Goal: Task Accomplishment & Management: Use online tool/utility

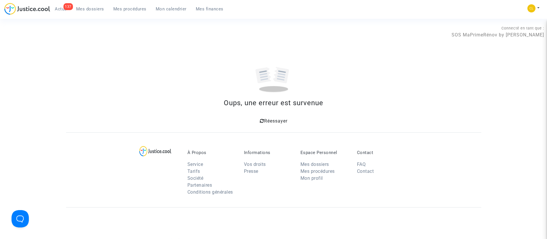
click at [138, 10] on span "Mes procédures" at bounding box center [129, 8] width 33 height 5
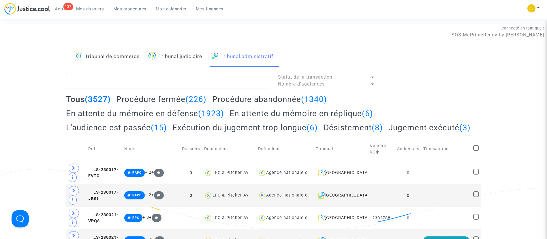
click at [302, 117] on h2 "En attente du mémoire en réplique (6)" at bounding box center [302, 113] width 144 height 10
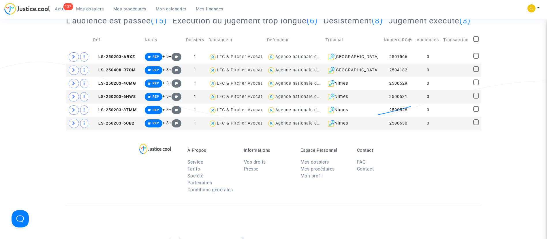
scroll to position [87, 0]
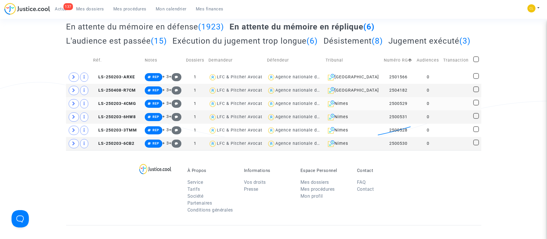
click at [460, 110] on td at bounding box center [456, 103] width 30 height 13
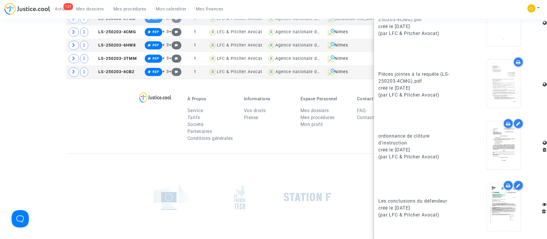
scroll to position [216, 0]
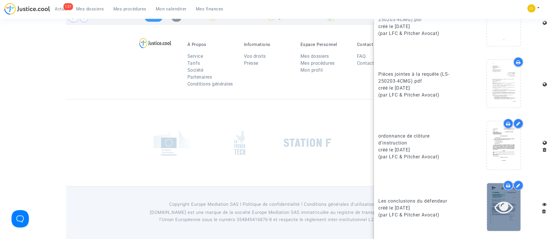
click at [502, 201] on icon at bounding box center [504, 206] width 19 height 18
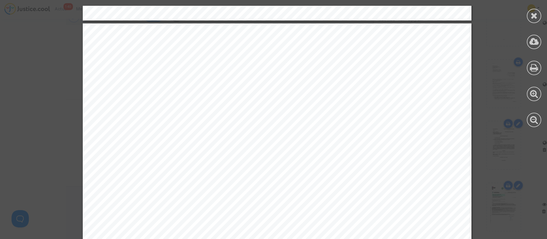
scroll to position [3843, 0]
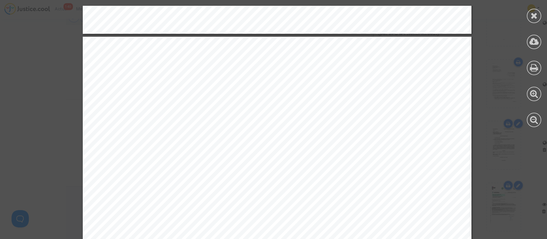
drag, startPoint x: 534, startPoint y: 14, endPoint x: 542, endPoint y: 14, distance: 7.5
click at [534, 14] on icon at bounding box center [534, 15] width 7 height 9
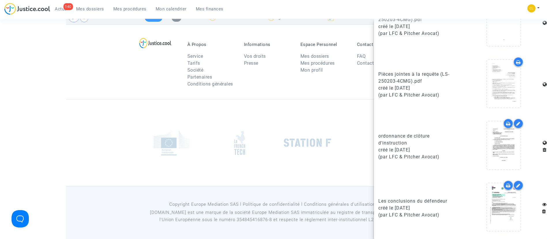
click at [147, 114] on div at bounding box center [273, 142] width 415 height 87
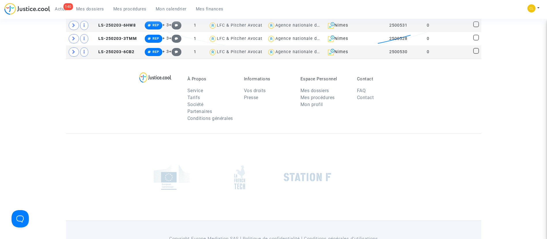
scroll to position [87, 0]
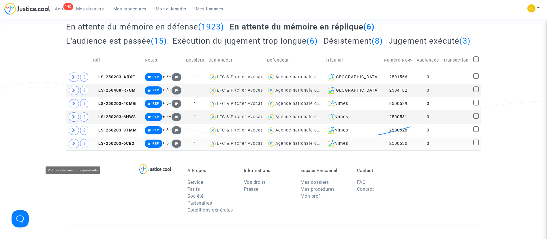
click at [72, 145] on icon at bounding box center [73, 143] width 3 height 4
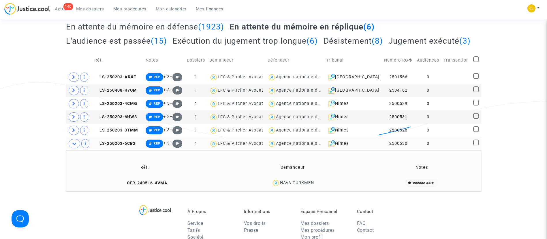
click at [454, 150] on td at bounding box center [457, 143] width 30 height 13
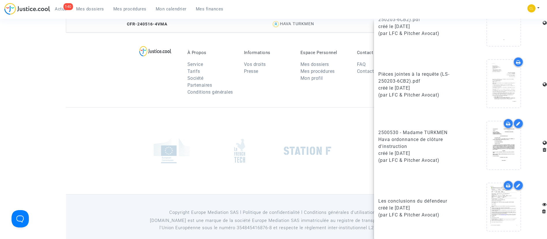
scroll to position [260, 0]
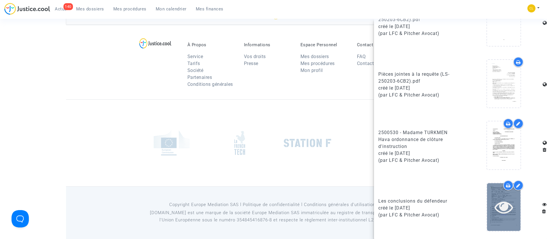
click at [510, 213] on div at bounding box center [503, 206] width 33 height 18
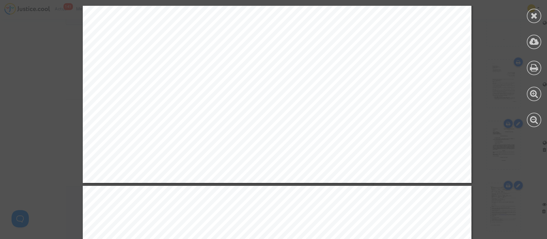
scroll to position [9411, 1]
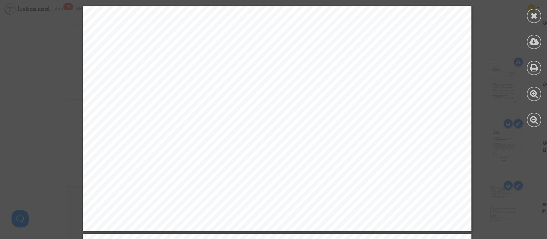
drag, startPoint x: 530, startPoint y: 15, endPoint x: 536, endPoint y: 14, distance: 6.1
click at [530, 15] on div at bounding box center [534, 16] width 14 height 14
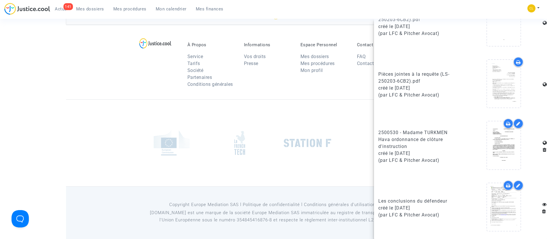
click at [278, 118] on div at bounding box center [273, 142] width 415 height 87
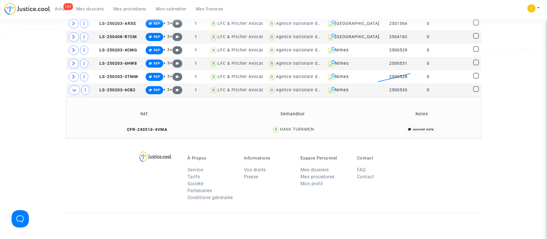
scroll to position [138, 0]
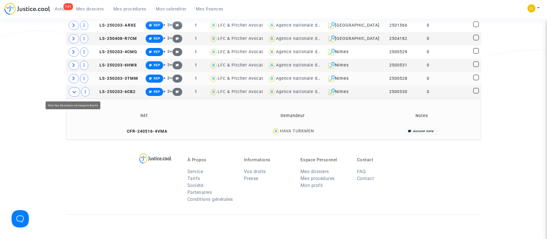
click at [73, 81] on icon at bounding box center [73, 78] width 3 height 4
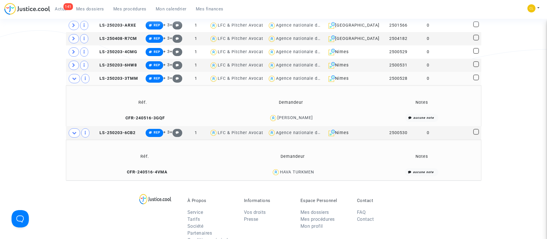
click at [436, 85] on td "0" at bounding box center [428, 78] width 27 height 13
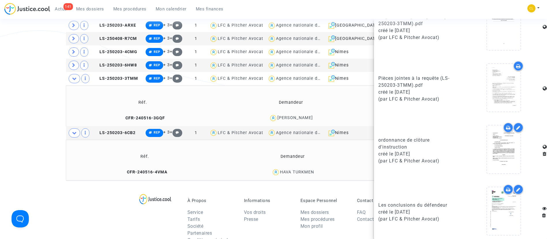
scroll to position [424, 0]
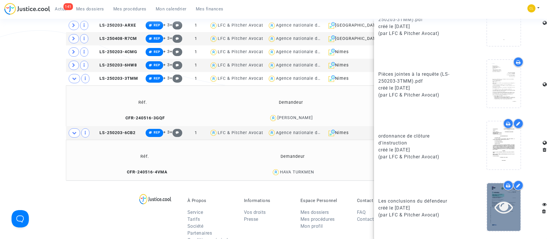
click at [495, 206] on icon at bounding box center [504, 206] width 19 height 18
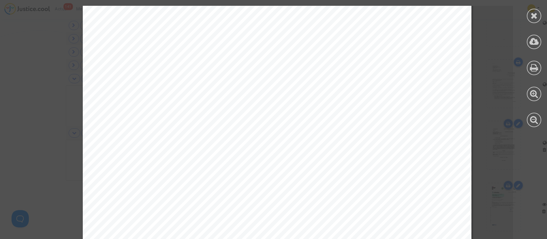
scroll to position [6994, 0]
drag, startPoint x: 533, startPoint y: 16, endPoint x: 506, endPoint y: 30, distance: 30.8
click at [533, 16] on icon at bounding box center [534, 15] width 7 height 9
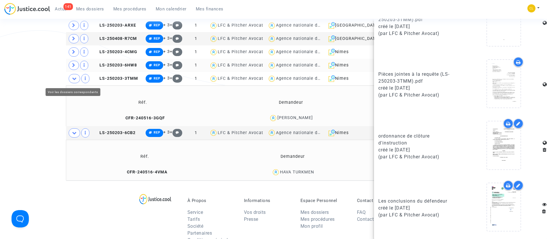
click at [74, 70] on span at bounding box center [74, 65] width 10 height 9
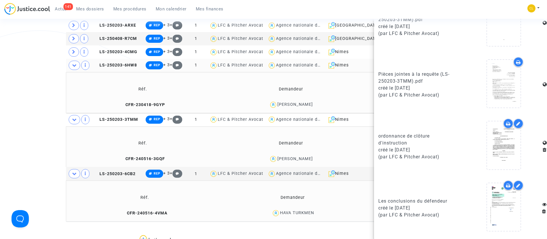
click at [34, 100] on div "Tribunal de commerce Tribunal judiciaire Tribunal administratif Statut de la tr…" at bounding box center [273, 65] width 547 height 312
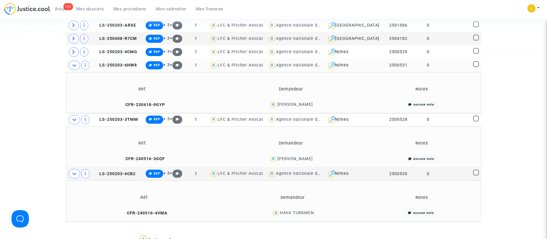
scroll to position [0, 0]
drag, startPoint x: 454, startPoint y: 81, endPoint x: 453, endPoint y: 73, distance: 7.6
click at [454, 72] on td at bounding box center [457, 65] width 30 height 13
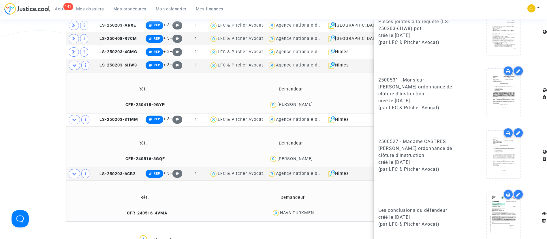
scroll to position [485, 0]
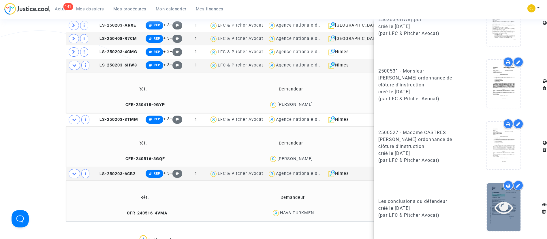
click at [506, 214] on icon at bounding box center [504, 207] width 19 height 18
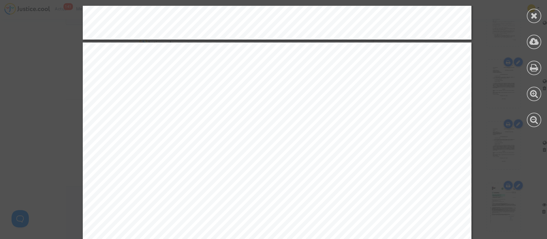
scroll to position [2569, 0]
click at [533, 13] on icon at bounding box center [534, 15] width 7 height 9
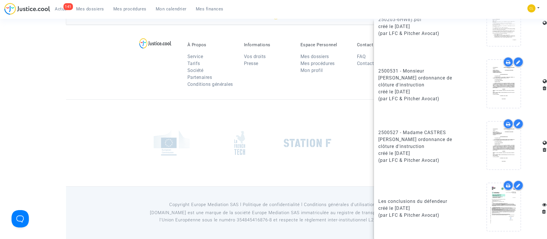
click at [117, 123] on div at bounding box center [273, 142] width 415 height 87
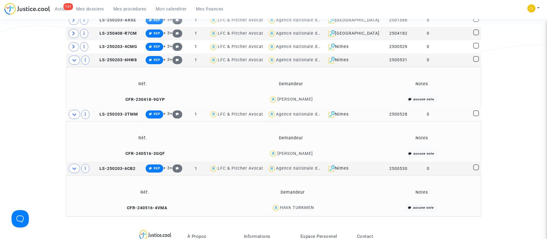
scroll to position [131, 0]
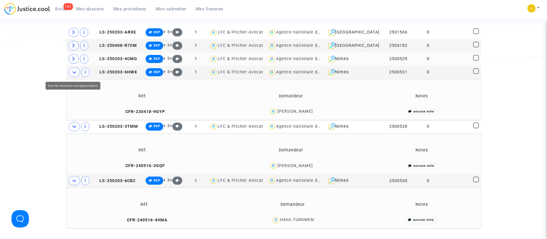
click at [74, 61] on icon at bounding box center [73, 59] width 3 height 4
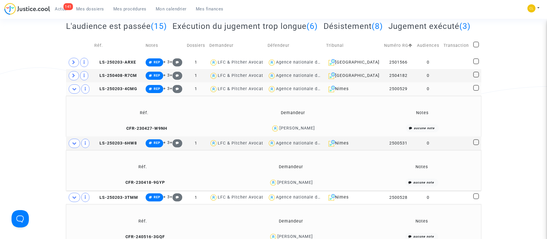
scroll to position [101, 0]
click at [71, 81] on span at bounding box center [74, 75] width 10 height 9
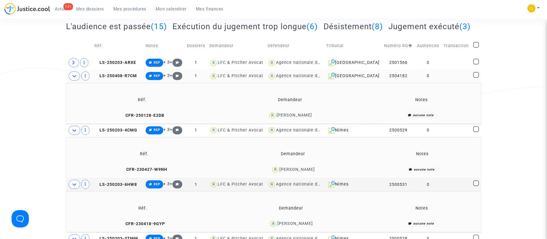
click at [454, 83] on td at bounding box center [457, 75] width 30 height 13
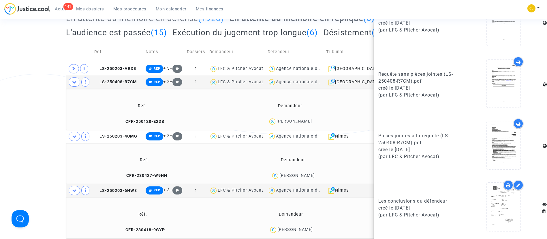
scroll to position [91, 0]
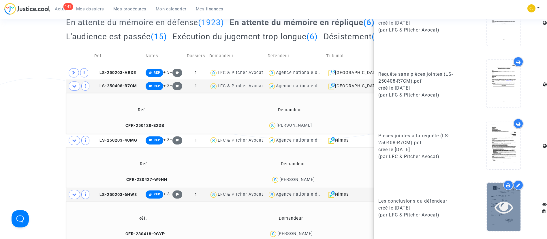
click at [495, 205] on icon at bounding box center [504, 206] width 19 height 18
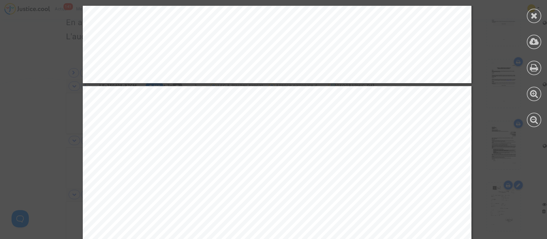
scroll to position [2690, 0]
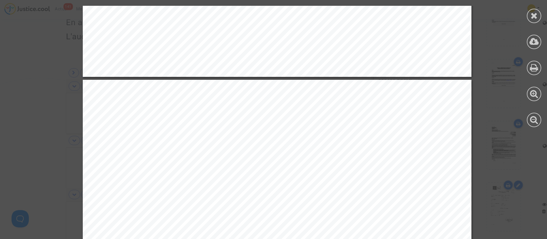
drag, startPoint x: 538, startPoint y: 12, endPoint x: 545, endPoint y: 19, distance: 10.0
click at [538, 13] on icon at bounding box center [534, 15] width 7 height 9
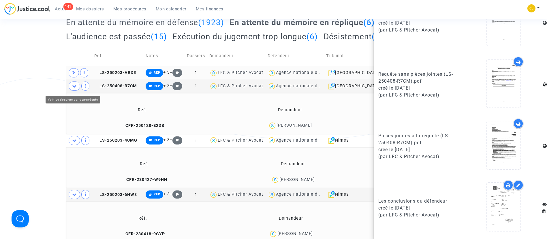
click at [70, 77] on span at bounding box center [74, 72] width 10 height 9
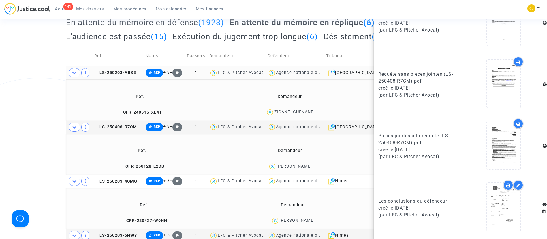
click at [299, 114] on div "ZIDANE IGUENANE" at bounding box center [293, 111] width 39 height 5
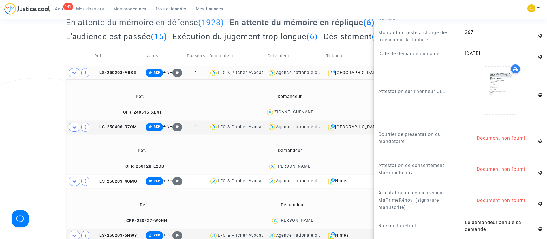
scroll to position [934, 0]
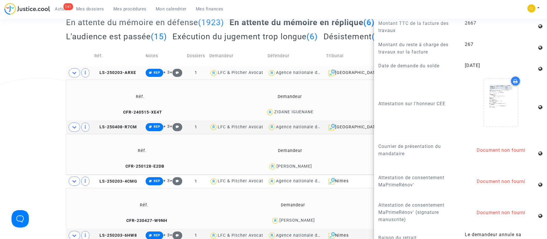
click at [319, 101] on td "Demandeur" at bounding box center [289, 96] width 155 height 19
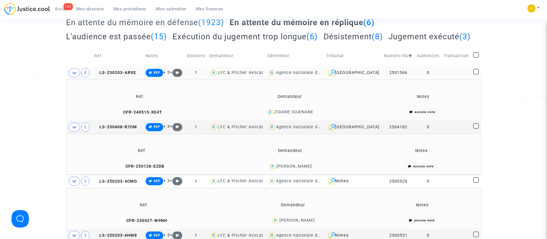
click at [436, 79] on td "0" at bounding box center [428, 72] width 27 height 13
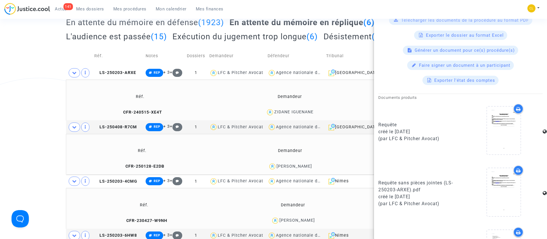
scroll to position [362, 0]
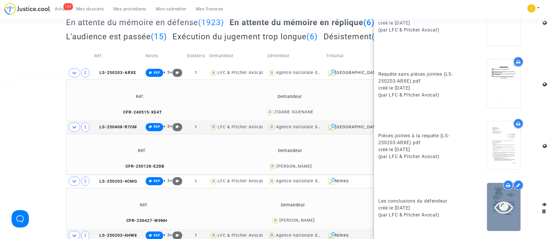
click at [502, 207] on icon at bounding box center [504, 206] width 19 height 18
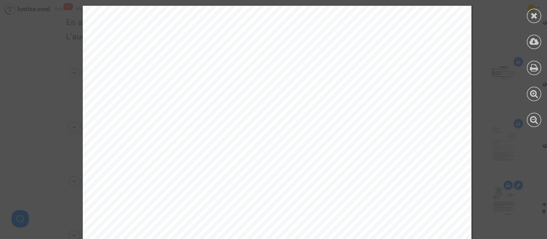
scroll to position [761, 0]
click at [539, 20] on div at bounding box center [534, 16] width 14 height 14
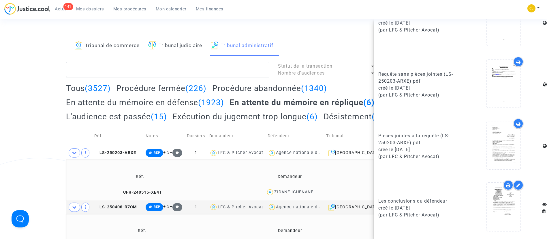
scroll to position [10, 0]
click at [307, 126] on div "Tous (3527) Procédure fermée (226) Procédure abandonnée (1340) En attente du mé…" at bounding box center [273, 105] width 415 height 42
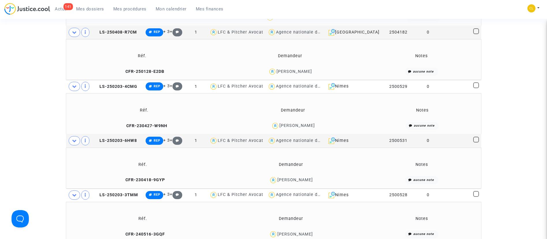
scroll to position [184, 0]
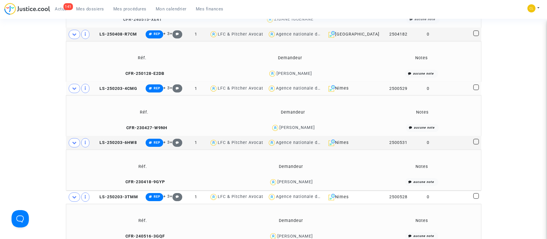
drag, startPoint x: 478, startPoint y: 100, endPoint x: 471, endPoint y: 105, distance: 8.0
click at [478, 90] on span at bounding box center [476, 87] width 6 height 6
click at [476, 90] on input "checkbox" at bounding box center [476, 90] width 0 height 0
checkbox input "true"
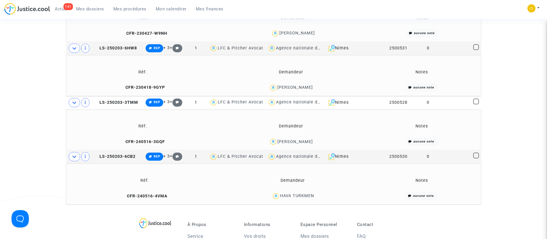
scroll to position [270, 0]
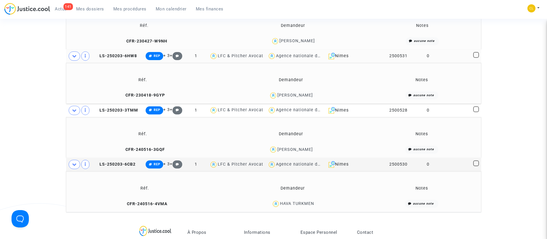
click at [475, 58] on span at bounding box center [476, 55] width 6 height 6
click at [476, 58] on input "checkbox" at bounding box center [476, 58] width 0 height 0
checkbox input "true"
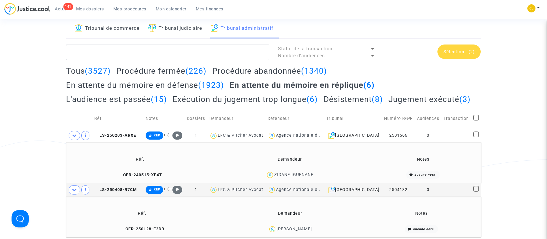
scroll to position [10, 0]
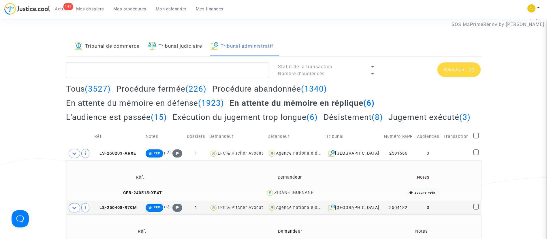
click at [470, 68] on span "(2)" at bounding box center [472, 69] width 6 height 5
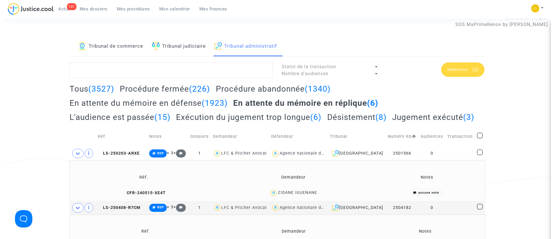
scroll to position [0, 0]
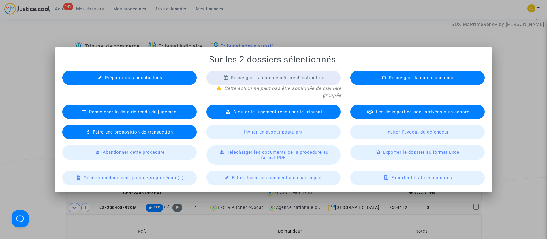
click at [117, 73] on div "Préparer mes conclusions" at bounding box center [129, 77] width 134 height 14
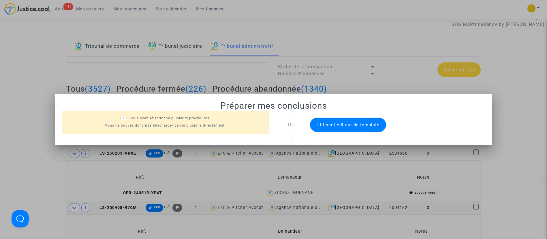
click at [366, 126] on span "Utiliser l'éditeur de template" at bounding box center [348, 124] width 63 height 5
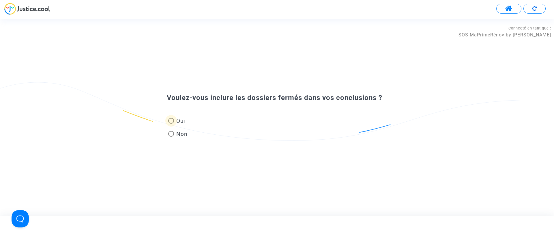
click at [179, 118] on span "Oui" at bounding box center [179, 121] width 11 height 8
click at [171, 123] on input "Oui" at bounding box center [171, 123] width 0 height 0
radio input "true"
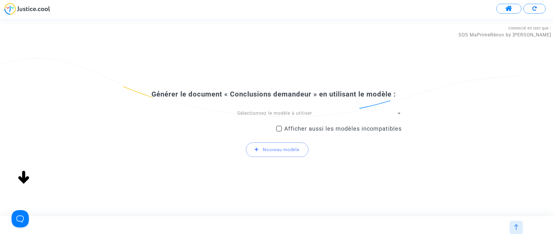
click at [314, 128] on span "Afficher aussi les modèles incompatibles" at bounding box center [342, 128] width 117 height 7
click at [279, 131] on input "Afficher aussi les modèles incompatibles" at bounding box center [279, 131] width 0 height 0
checkbox input "true"
click at [310, 116] on div "Sélectionnez le modèle à utiliser" at bounding box center [274, 113] width 244 height 6
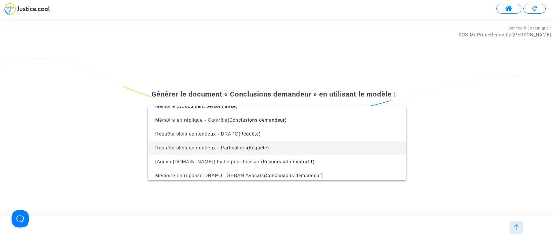
scroll to position [216, 0]
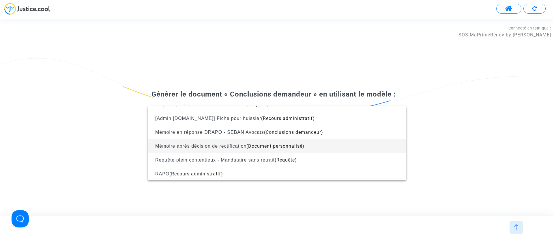
click at [313, 143] on span "Mémoire après décision de rectification (Document personnalisé)" at bounding box center [276, 146] width 249 height 14
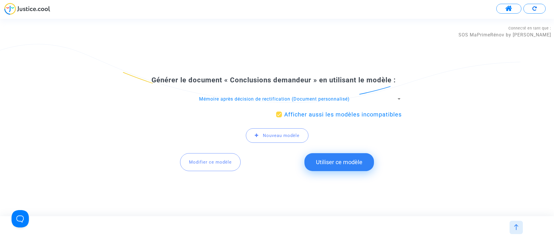
click at [330, 164] on button "Utiliser ce modèle" at bounding box center [339, 162] width 70 height 18
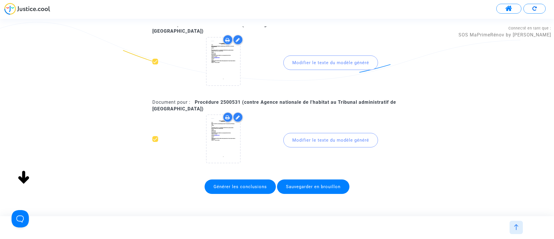
scroll to position [46, 0]
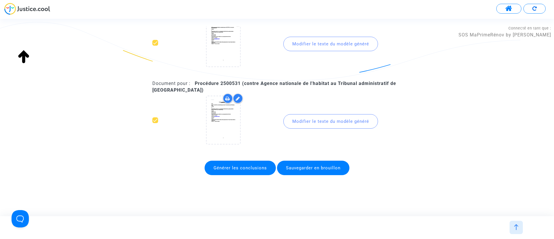
click at [321, 45] on div "Modifier le texte du modèle généré" at bounding box center [330, 44] width 95 height 14
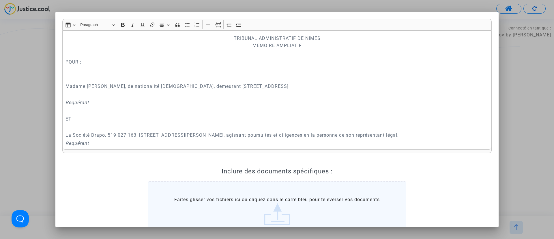
click at [71, 79] on p "Rich Text Editor, main" at bounding box center [276, 77] width 423 height 7
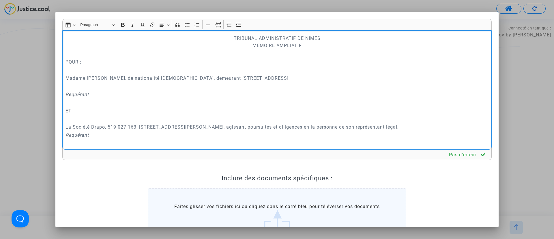
scroll to position [43, 0]
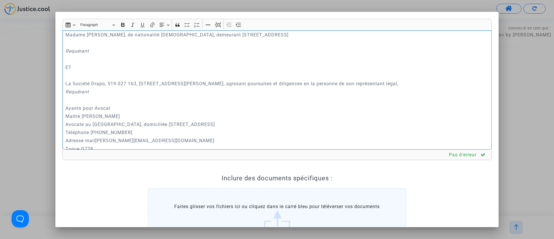
click at [64, 43] on div "TRIBUNAL ADMINISTRATIF DE NIMES MEMOIRE AMPLIATIF POUR : Madame nicole georgett…" at bounding box center [276, 89] width 429 height 119
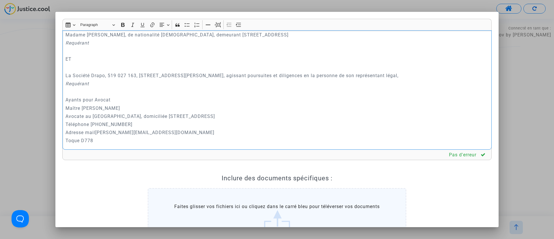
click at [80, 99] on p "Ayants pour Avocat" at bounding box center [276, 99] width 423 height 7
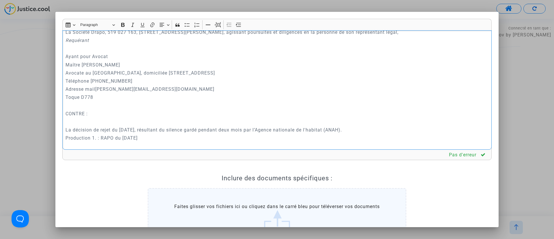
scroll to position [130, 0]
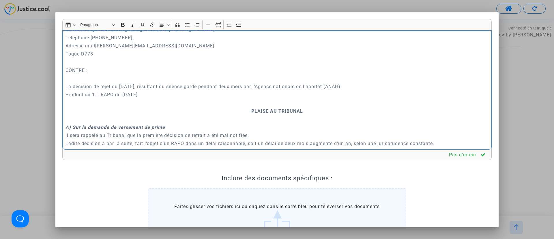
click at [289, 104] on p "Rich Text Editor, main" at bounding box center [276, 102] width 423 height 7
click at [217, 28] on button "Page break Page break" at bounding box center [218, 24] width 9 height 9
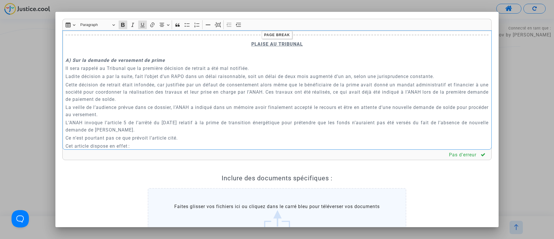
scroll to position [216, 0]
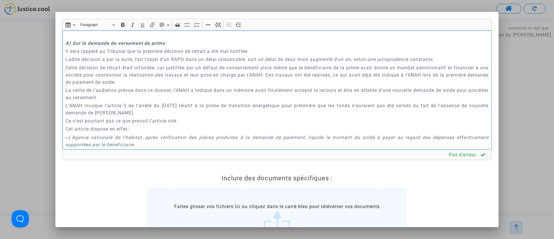
drag, startPoint x: 64, startPoint y: 88, endPoint x: 128, endPoint y: 97, distance: 65.2
click at [128, 97] on div "TRIBUNAL ADMINISTRATIF DE NIMES MEMOIRE AMPLIATIF POUR : Madame nicole georgett…" at bounding box center [276, 89] width 429 height 119
click at [128, 97] on p "La veille de l’audience prévue dans ce dossier, l’ANAH a indiqué dans un mémoir…" at bounding box center [276, 94] width 423 height 14
drag, startPoint x: 64, startPoint y: 92, endPoint x: 175, endPoint y: 92, distance: 110.5
click at [175, 92] on div "TRIBUNAL ADMINISTRATIF DE NIMES MEMOIRE AMPLIATIF POUR : Madame nicole georgett…" at bounding box center [276, 89] width 429 height 119
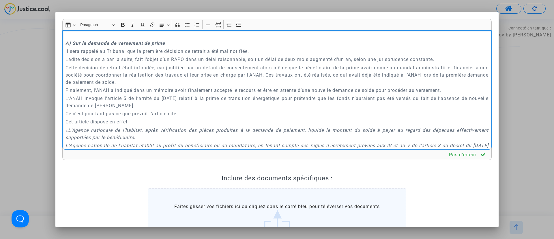
click at [115, 92] on p "Finalement, l’ANAH a indiqué dans un mémoire avoir finalement accepté le recour…" at bounding box center [276, 90] width 423 height 7
click at [130, 87] on p "Finalement, l’ANAH indiqué dans un mémoire avoir finalement accepté le recours …" at bounding box center [276, 90] width 423 height 7
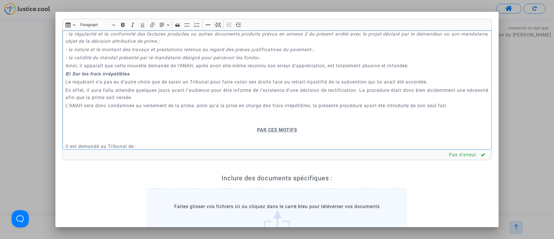
scroll to position [390, 0]
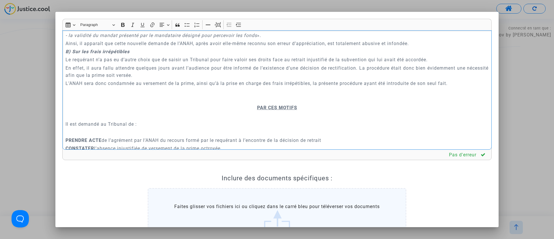
click at [266, 99] on p "Rich Text Editor, main" at bounding box center [276, 99] width 423 height 7
click at [218, 23] on icon "Editor toolbar" at bounding box center [218, 25] width 5 height 4
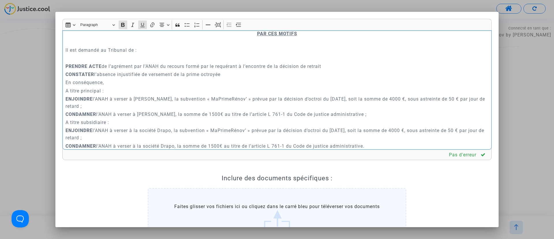
scroll to position [476, 0]
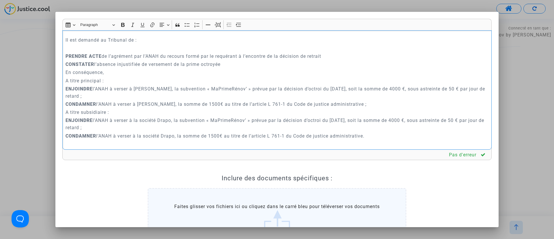
drag, startPoint x: 63, startPoint y: 78, endPoint x: 115, endPoint y: 79, distance: 51.1
click at [115, 79] on div "TRIBUNAL ADMINISTRATIF DE NIMES MEMOIRE AMPLIATIF POUR : Madame nicole georgett…" at bounding box center [276, 89] width 429 height 119
click at [131, 26] on icon "Editor toolbar" at bounding box center [133, 25] width 6 height 6
click at [130, 73] on p "En conséquence," at bounding box center [276, 72] width 423 height 7
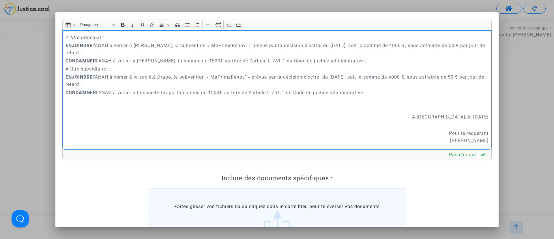
scroll to position [508, 0]
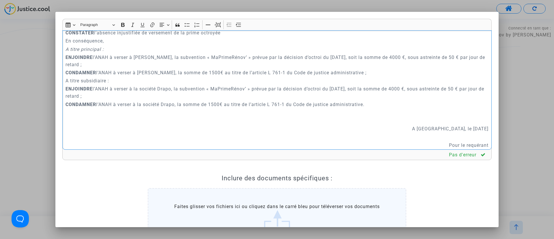
drag, startPoint x: 65, startPoint y: 82, endPoint x: 111, endPoint y: 77, distance: 46.2
click at [111, 77] on p "A titre subsidiaire :" at bounding box center [276, 80] width 423 height 7
click at [135, 26] on icon "Editor toolbar" at bounding box center [133, 25] width 6 height 6
click at [137, 112] on p "Rich Text Editor, main" at bounding box center [276, 112] width 423 height 7
drag, startPoint x: 414, startPoint y: 72, endPoint x: 57, endPoint y: 59, distance: 357.4
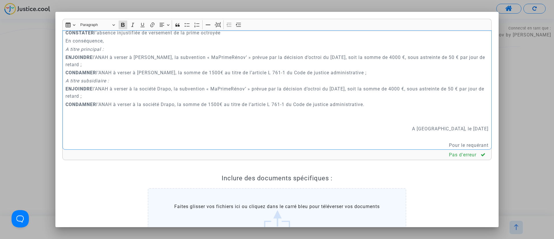
click at [57, 59] on mat-dialog-container "Rich Text Editor Insert table Insert table Heading Paragraph Paragraph Heading …" at bounding box center [276, 119] width 443 height 215
click at [127, 74] on p "CONDAMNER l’ANAH à verser à NICOLE GEORGETTE CAMPAGNI, la somme de 1500€ au tit…" at bounding box center [276, 72] width 423 height 7
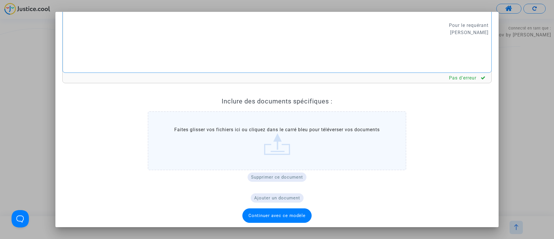
scroll to position [79, 0]
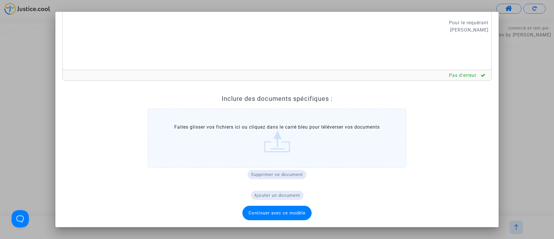
click at [259, 213] on span "Continuer avec ce modèle" at bounding box center [276, 212] width 57 height 5
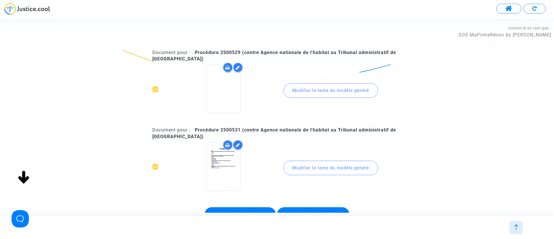
click at [315, 163] on div "Modifier le texte du modèle généré" at bounding box center [330, 167] width 95 height 14
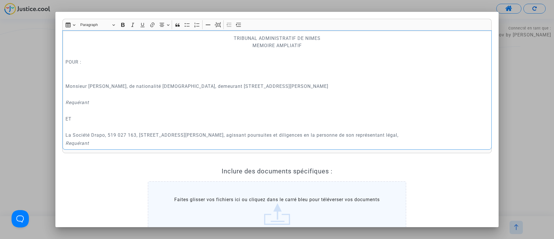
click at [75, 69] on p "Rich Text Editor, main" at bounding box center [276, 69] width 423 height 7
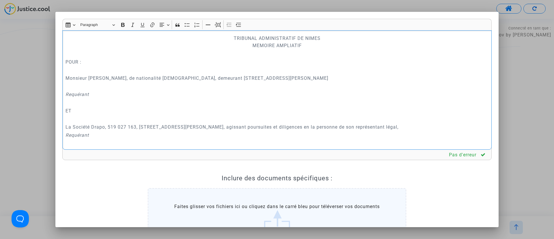
click at [70, 87] on p "Rich Text Editor, main" at bounding box center [276, 86] width 423 height 7
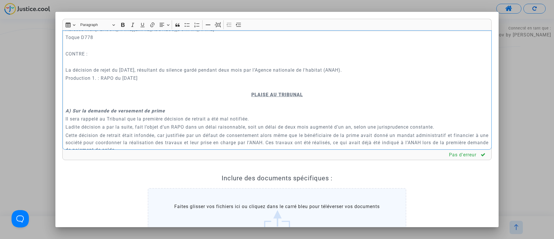
scroll to position [173, 0]
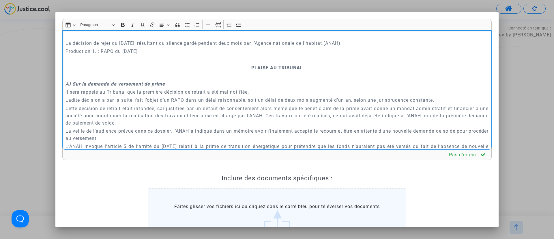
click at [277, 61] on p "Rich Text Editor, main" at bounding box center [276, 59] width 423 height 7
click at [216, 27] on icon "Editor toolbar" at bounding box center [218, 25] width 5 height 4
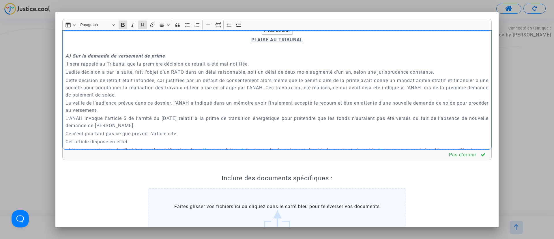
scroll to position [216, 0]
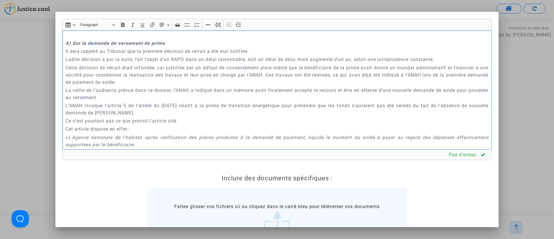
drag, startPoint x: 173, startPoint y: 89, endPoint x: 59, endPoint y: 85, distance: 113.4
click at [59, 85] on div "Rich Text Editor Insert table Insert table Heading Paragraph Paragraph Heading …" at bounding box center [277, 152] width 438 height 266
drag, startPoint x: 95, startPoint y: 95, endPoint x: 110, endPoint y: 90, distance: 15.5
click at [105, 91] on p "La veille de l’audience prévue dans ce dossier, l’ANAH a indiqué dans un mémoir…" at bounding box center [276, 94] width 423 height 14
click at [174, 91] on p "La veille de l’audience prévue dans ce dossier, l’ANAH a indiqué dans un mémoir…" at bounding box center [276, 94] width 423 height 14
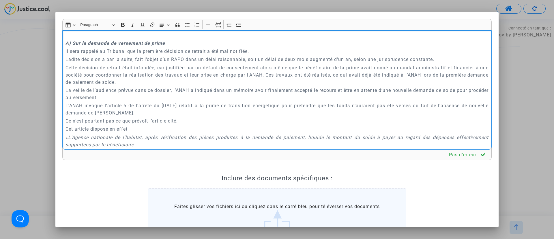
click at [172, 90] on p "La veille de l’audience prévue dans ce dossier, l’ANAH a indiqué dans un mémoir…" at bounding box center [276, 94] width 423 height 14
drag, startPoint x: 173, startPoint y: 90, endPoint x: 63, endPoint y: 88, distance: 109.7
click at [63, 88] on div "TRIBUNAL ADMINISTRATIF DE NIMES MEMOIRE AMPLIATIF POUR : Monsieur yvon SOUREZE,…" at bounding box center [276, 89] width 429 height 119
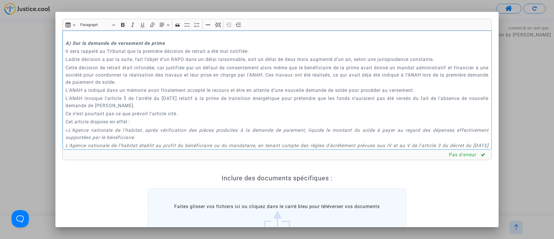
click at [88, 89] on p "L’ANAH a indiqué dans un mémoire avoir finalement accepté le recours et être en…" at bounding box center [276, 90] width 423 height 7
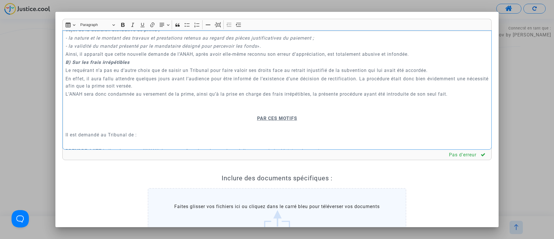
scroll to position [379, 0]
click at [259, 112] on p "Rich Text Editor, main" at bounding box center [276, 109] width 423 height 7
click at [217, 27] on icon "Editor toolbar" at bounding box center [218, 25] width 6 height 6
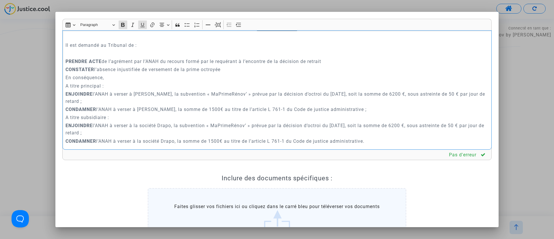
scroll to position [472, 0]
drag, startPoint x: 110, startPoint y: 84, endPoint x: 59, endPoint y: 82, distance: 50.8
click at [59, 83] on div "Rich Text Editor Insert table Insert table Heading Paragraph Paragraph Heading …" at bounding box center [277, 152] width 438 height 266
click at [135, 26] on icon "Editor toolbar" at bounding box center [133, 25] width 6 height 6
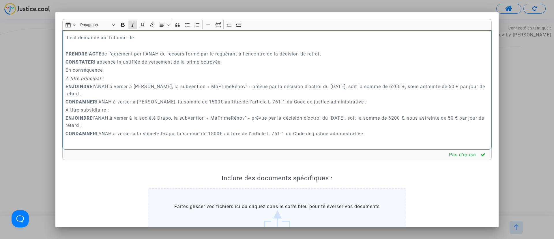
scroll to position [478, 0]
drag, startPoint x: 115, startPoint y: 111, endPoint x: 63, endPoint y: 110, distance: 51.9
click at [63, 110] on div "TRIBUNAL ADMINISTRATIF DE NIMES MEMOIRE AMPLIATIF POUR : Monsieur yvon SOUREZE,…" at bounding box center [276, 89] width 429 height 119
click at [136, 24] on button "Italic (CTRL+I) Italic" at bounding box center [132, 24] width 9 height 9
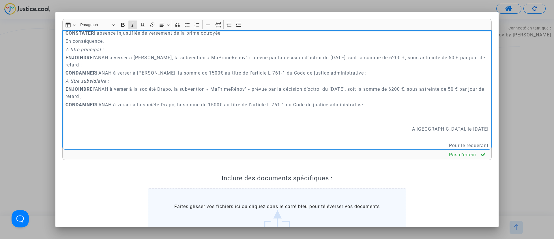
scroll to position [507, 0]
click at [139, 61] on p "ENJOINDRE l’ANAH à verser à yvon Soureze, la subvention « MaPrimeRénov’ » prévu…" at bounding box center [276, 62] width 423 height 14
click at [141, 73] on p "CONDAMNER l’ANAH à verser à yvon Soureze, la somme de 1500€ au titre de l’artic…" at bounding box center [276, 73] width 423 height 7
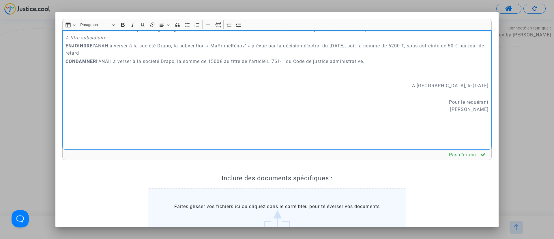
scroll to position [79, 0]
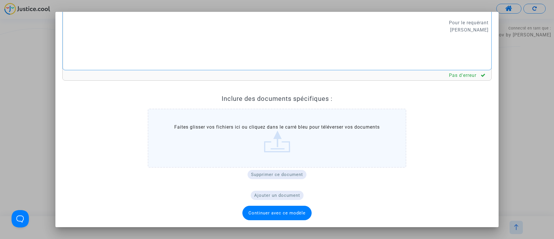
click at [260, 218] on span "Continuer avec ce modèle" at bounding box center [276, 212] width 69 height 14
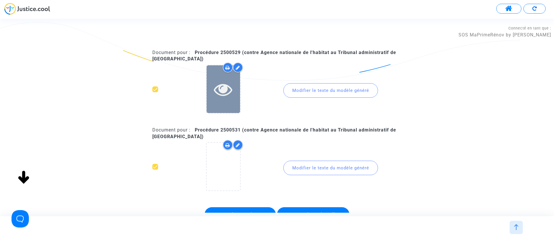
click at [224, 88] on icon at bounding box center [223, 89] width 19 height 18
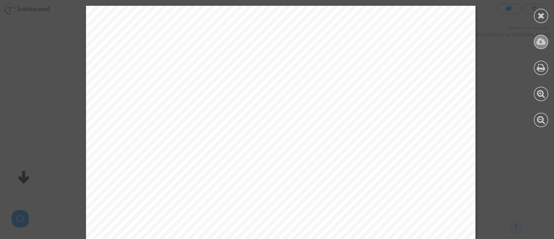
click at [538, 39] on icon at bounding box center [541, 41] width 10 height 9
click at [538, 12] on icon at bounding box center [541, 15] width 7 height 9
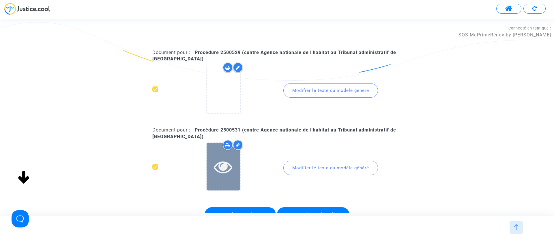
click at [222, 171] on icon at bounding box center [223, 166] width 19 height 18
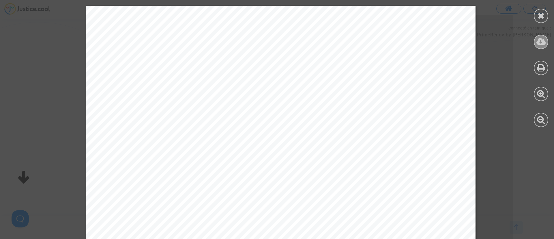
click at [537, 39] on icon at bounding box center [541, 41] width 10 height 9
click at [538, 20] on div at bounding box center [541, 16] width 14 height 14
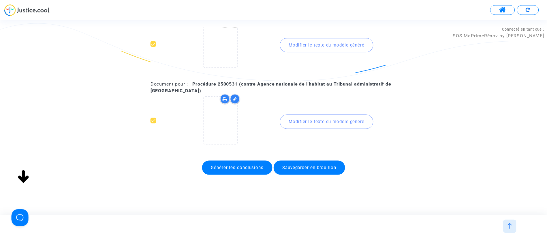
scroll to position [46, 0]
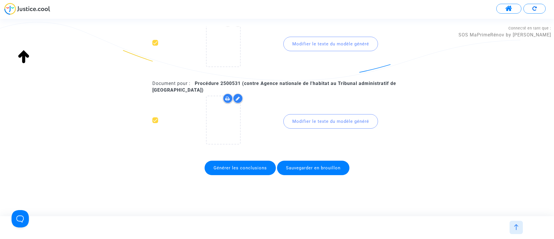
click at [242, 171] on span "Générer les conclusions" at bounding box center [240, 167] width 71 height 14
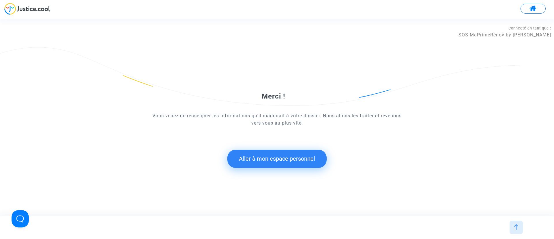
click at [295, 158] on button "Aller à mon espace personnel" at bounding box center [276, 158] width 99 height 18
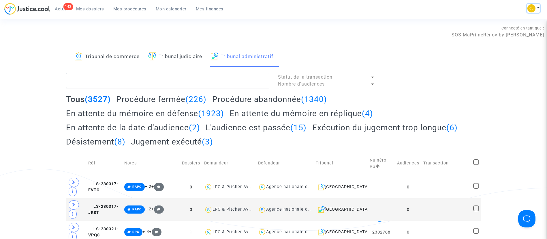
click at [539, 6] on button at bounding box center [533, 8] width 13 height 9
click at [535, 7] on img at bounding box center [532, 8] width 8 height 8
click at [524, 33] on link "Changer de compte" at bounding box center [511, 29] width 58 height 9
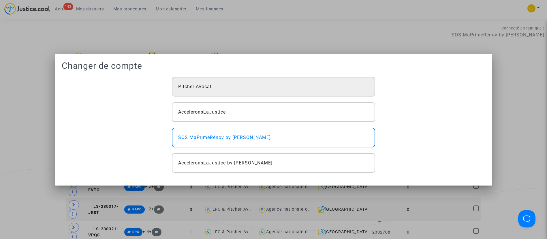
click at [289, 89] on div "Pitcher Avocat" at bounding box center [273, 87] width 203 height 20
